Goal: Task Accomplishment & Management: Use online tool/utility

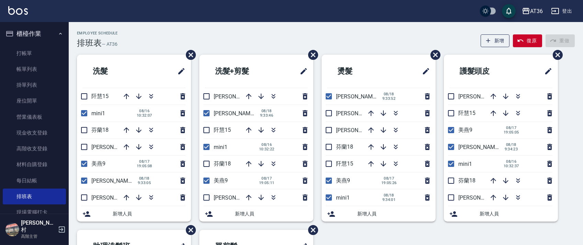
drag, startPoint x: 206, startPoint y: 145, endPoint x: 256, endPoint y: 126, distance: 53.6
click at [206, 145] on input "checkbox" at bounding box center [206, 147] width 14 height 14
checkbox input "false"
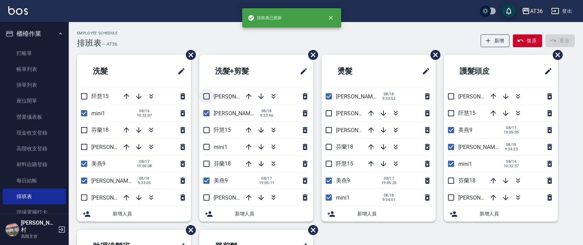
click at [207, 94] on input "checkbox" at bounding box center [206, 96] width 14 height 14
click at [248, 129] on icon "button" at bounding box center [249, 130] width 8 height 8
drag, startPoint x: 205, startPoint y: 96, endPoint x: 243, endPoint y: 96, distance: 38.5
click at [205, 96] on input "checkbox" at bounding box center [206, 96] width 14 height 14
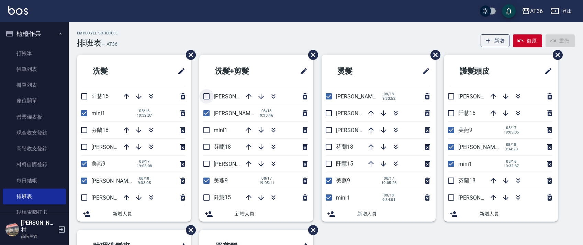
click at [208, 95] on input "checkbox" at bounding box center [206, 96] width 14 height 14
click at [250, 128] on icon "button" at bounding box center [249, 130] width 6 height 6
click at [207, 96] on input "checkbox" at bounding box center [206, 96] width 14 height 14
checkbox input "false"
click at [329, 199] on input "checkbox" at bounding box center [329, 197] width 14 height 14
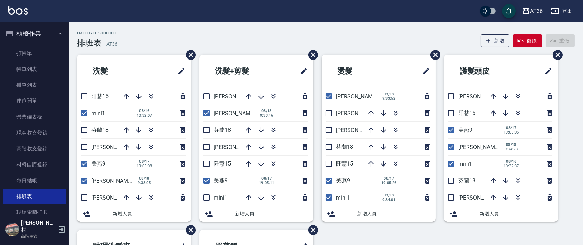
checkbox input "false"
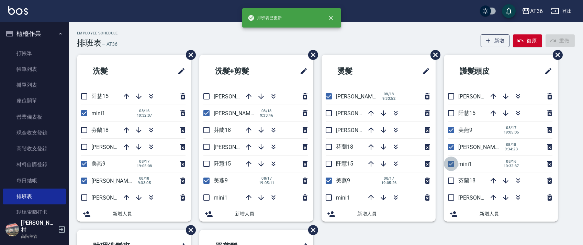
click at [448, 163] on input "checkbox" at bounding box center [451, 163] width 14 height 14
checkbox input "false"
click at [77, 110] on div "洗髮 [PERSON_NAME]15 mini1 [DATE] 10:32:07 芬蘭18 [PERSON_NAME]16 美燕9 [DATE] 19:05:…" at bounding box center [130, 142] width 122 height 175
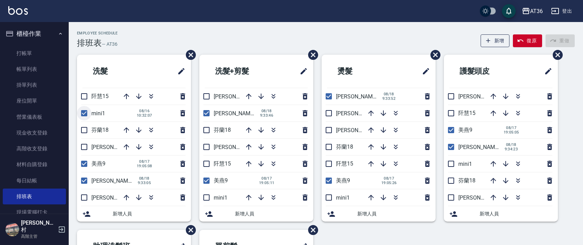
click at [80, 111] on input "checkbox" at bounding box center [84, 113] width 14 height 14
checkbox input "false"
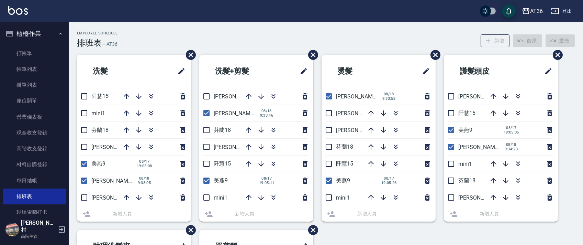
click at [83, 112] on li "mini1" at bounding box center [134, 113] width 114 height 17
